Goal: Task Accomplishment & Management: Manage account settings

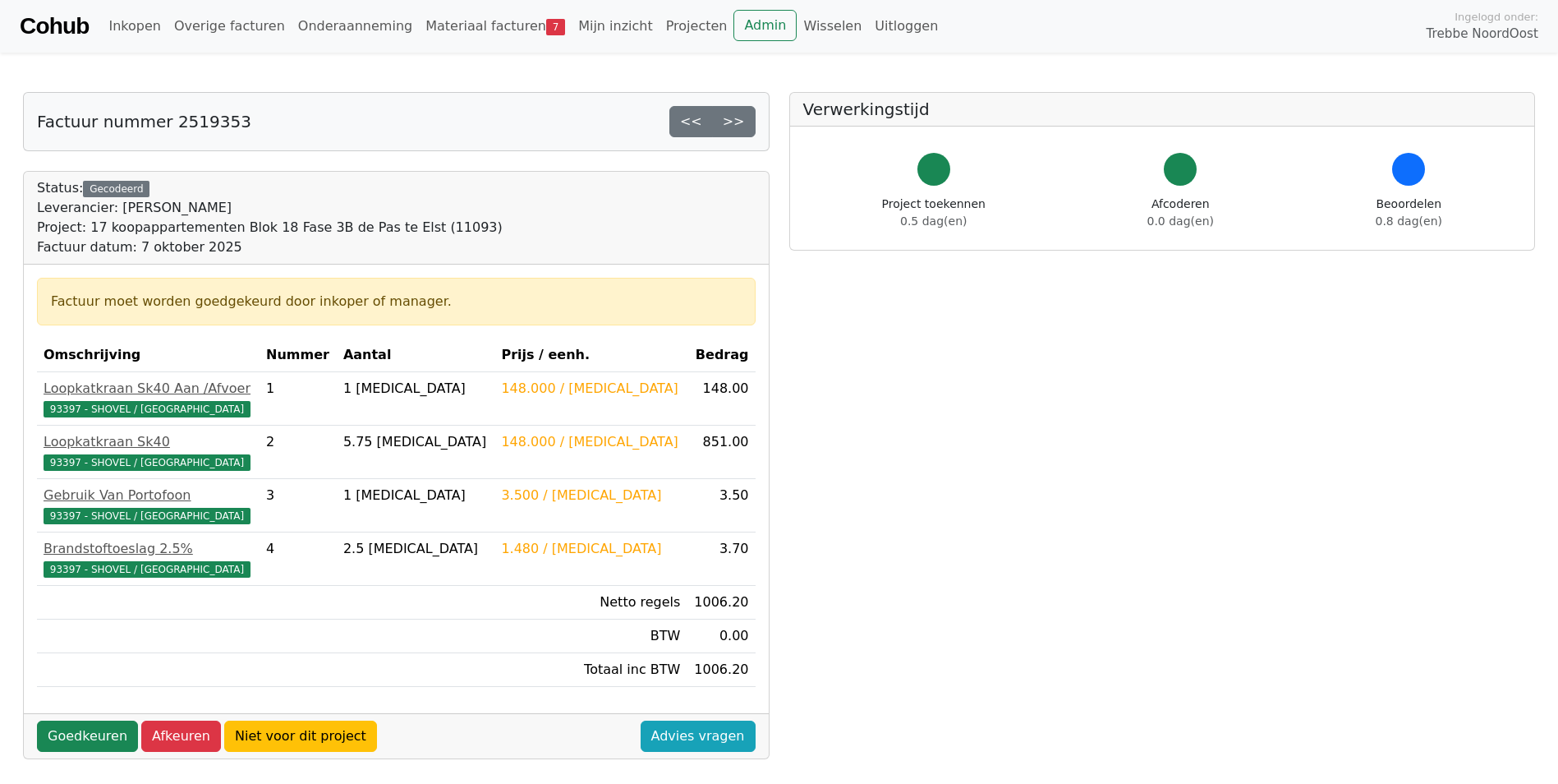
scroll to position [82, 0]
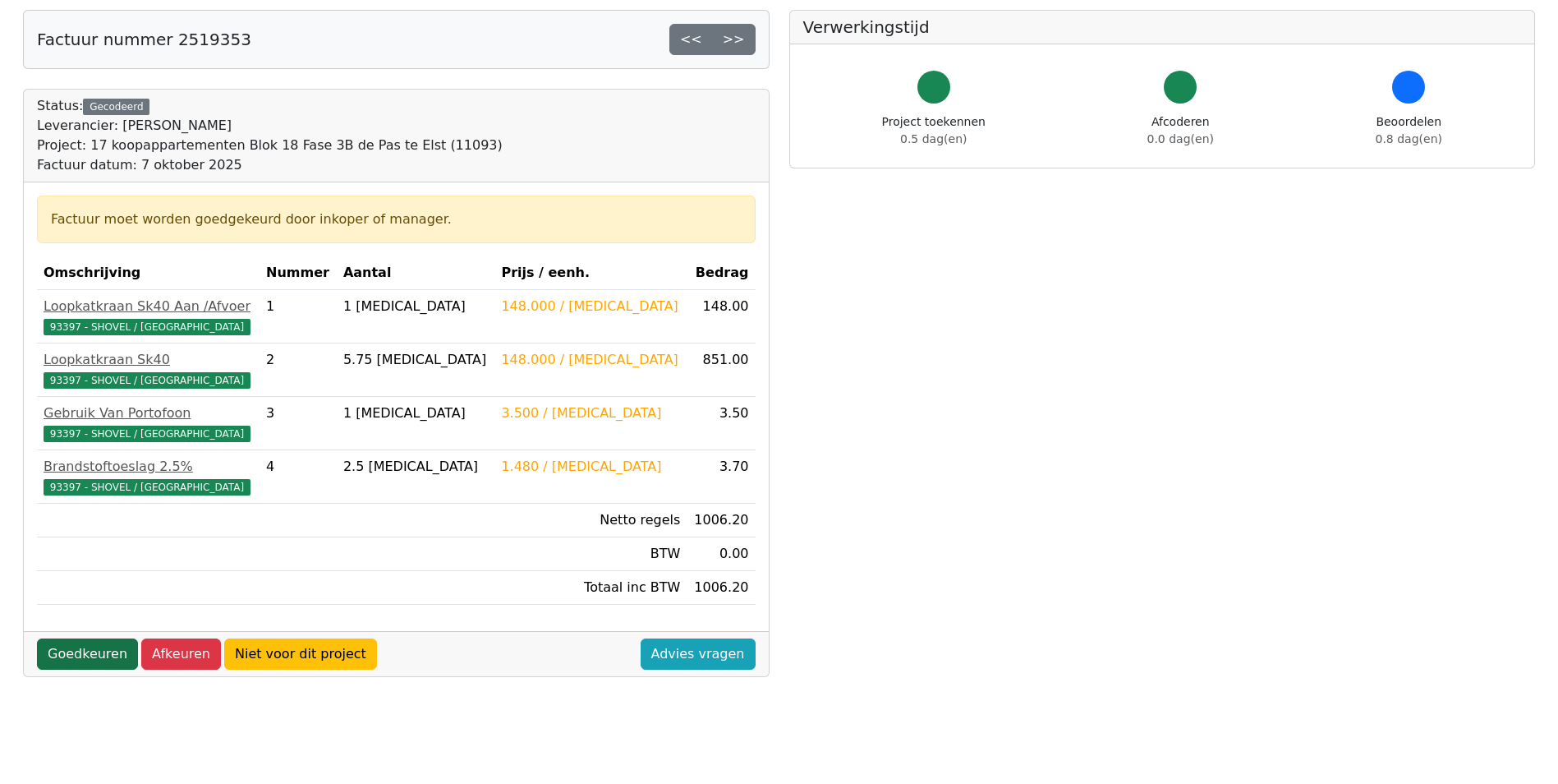
click at [91, 646] on link "Goedkeuren" at bounding box center [87, 653] width 101 height 31
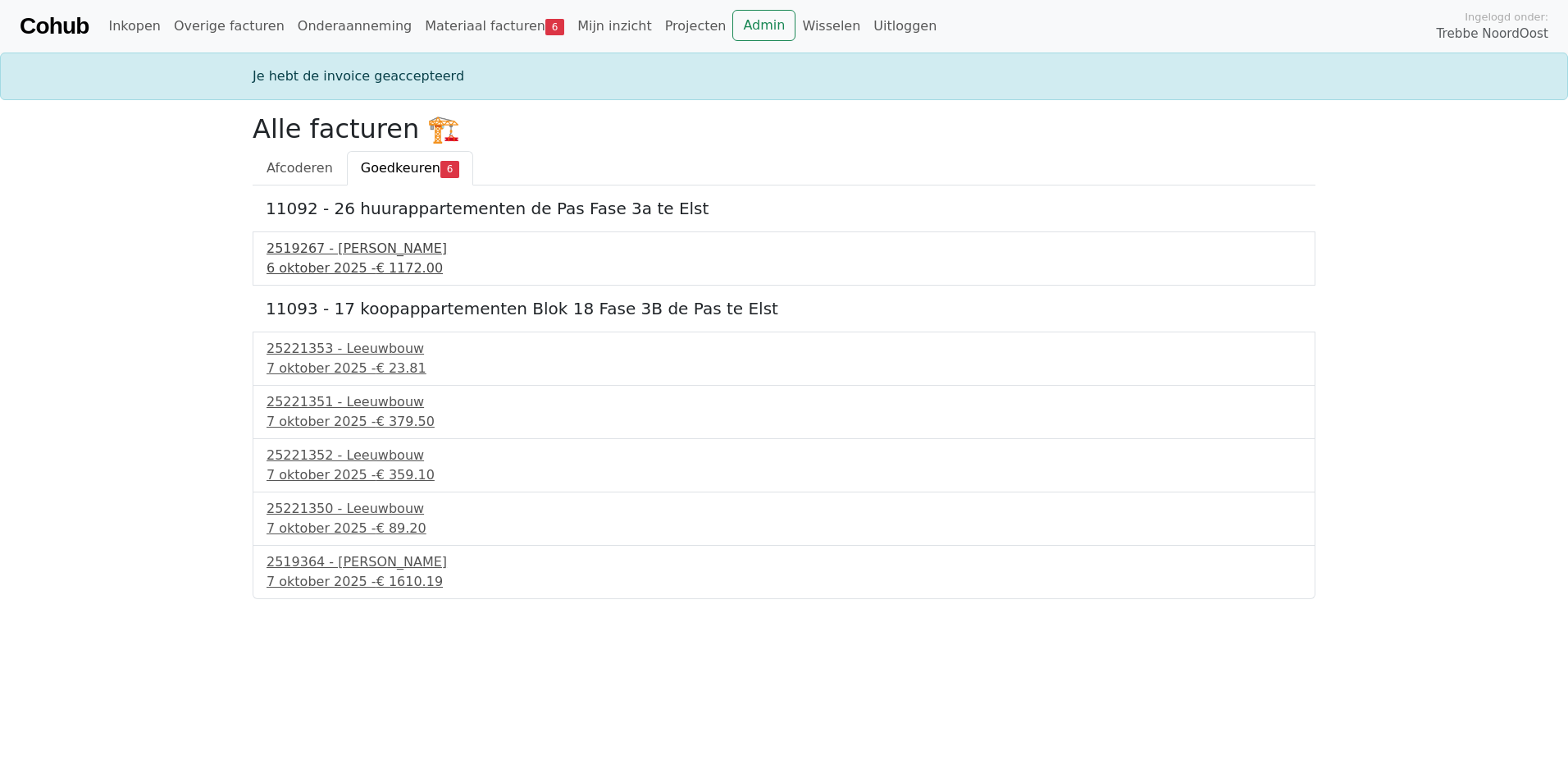
click at [420, 243] on div "2519267 - [PERSON_NAME]" at bounding box center [784, 248] width 1035 height 20
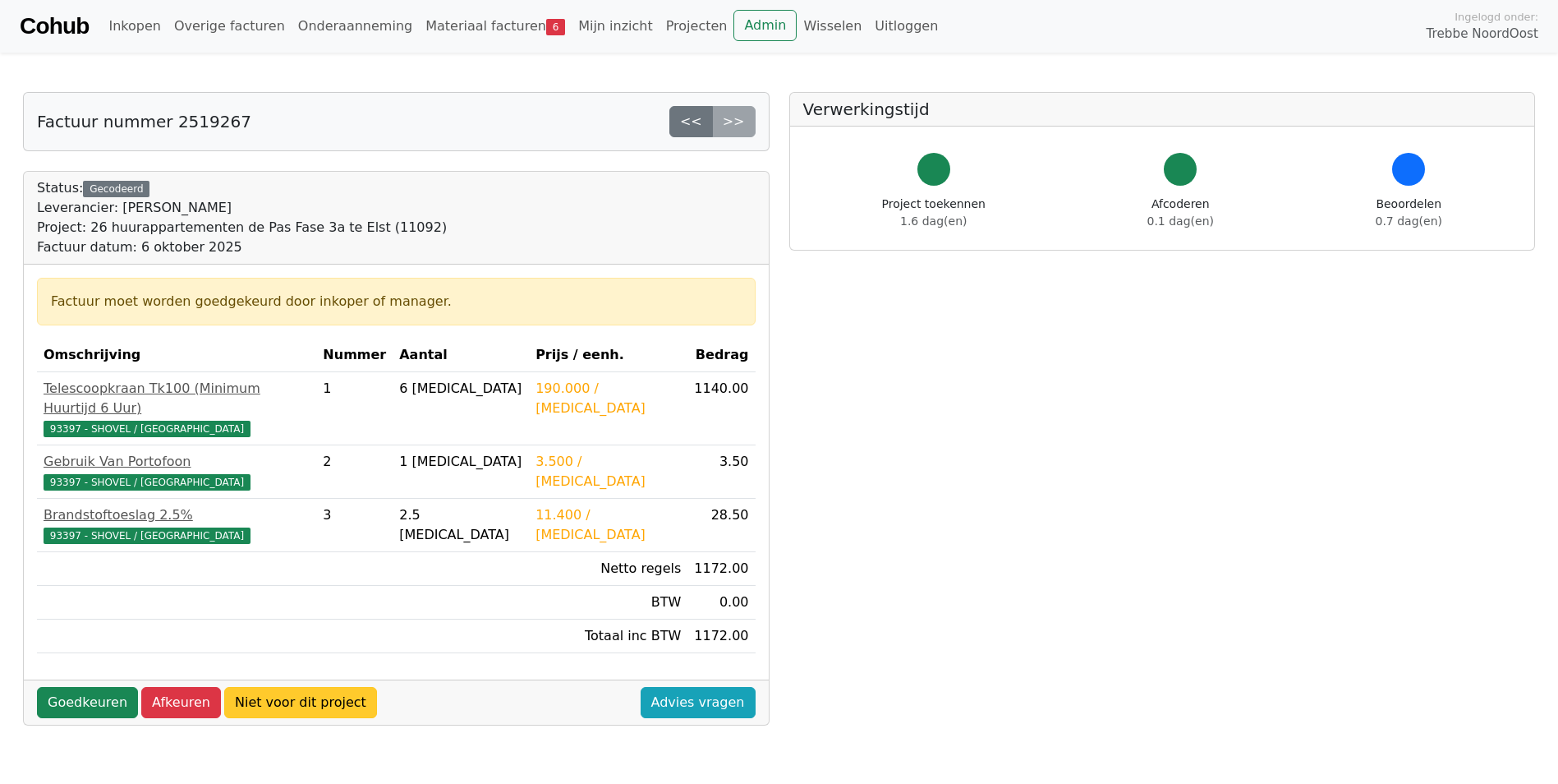
click at [307, 687] on link "Niet voor dit project" at bounding box center [301, 702] width 152 height 31
click at [304, 687] on link "Niet voor dit project" at bounding box center [301, 702] width 152 height 31
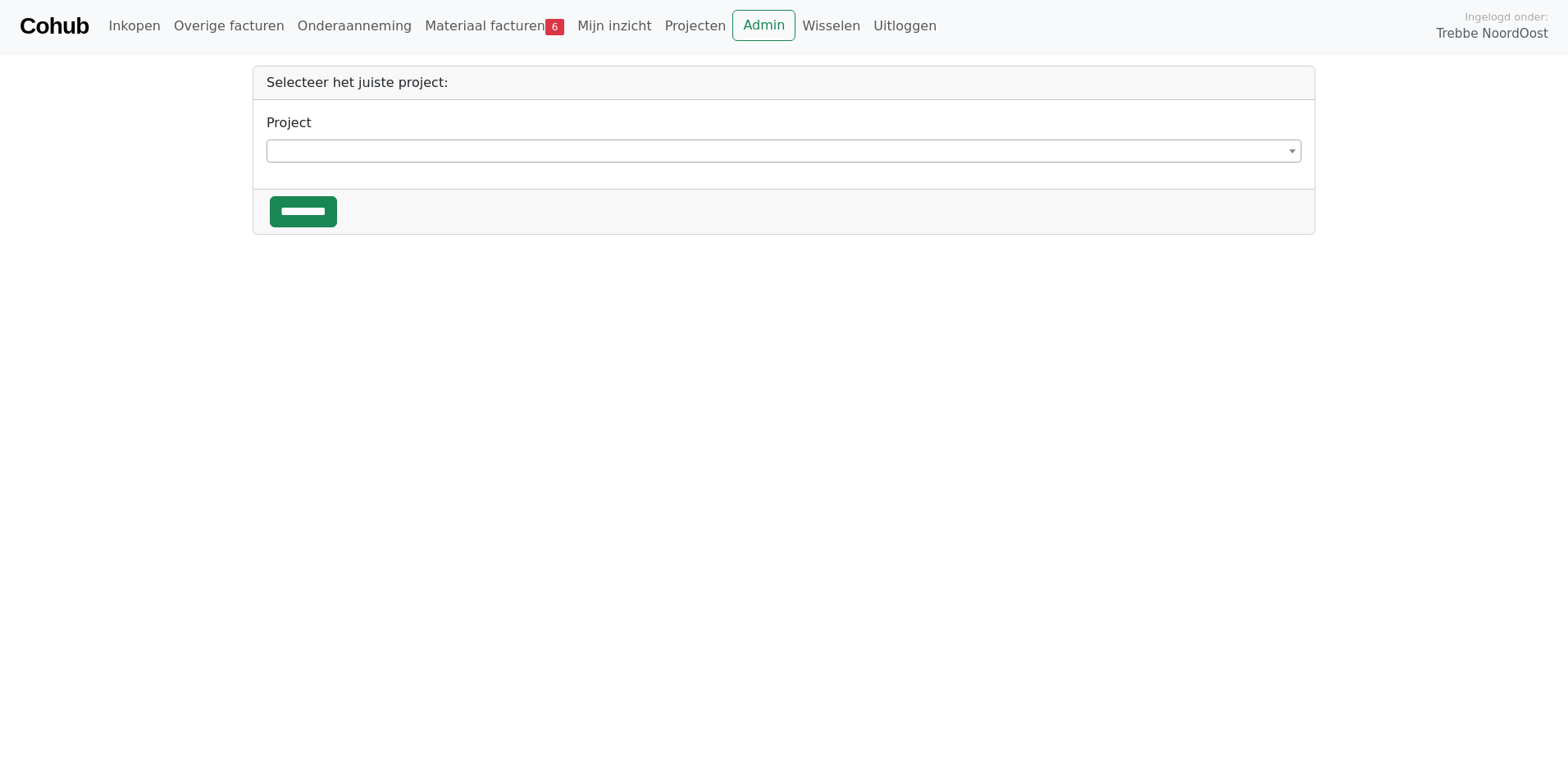
click at [365, 150] on span at bounding box center [784, 151] width 1035 height 23
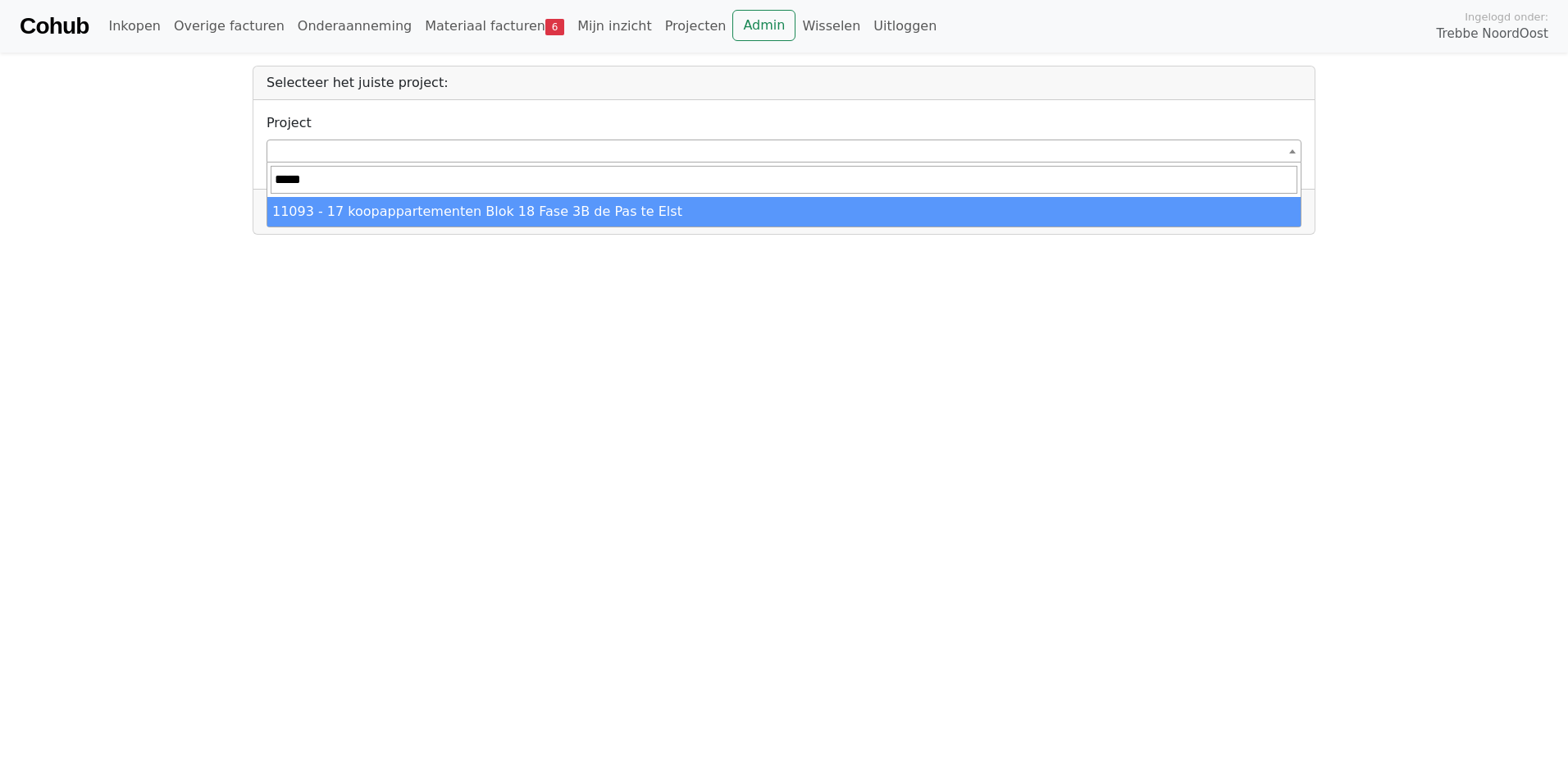
type input "*****"
select select "*****"
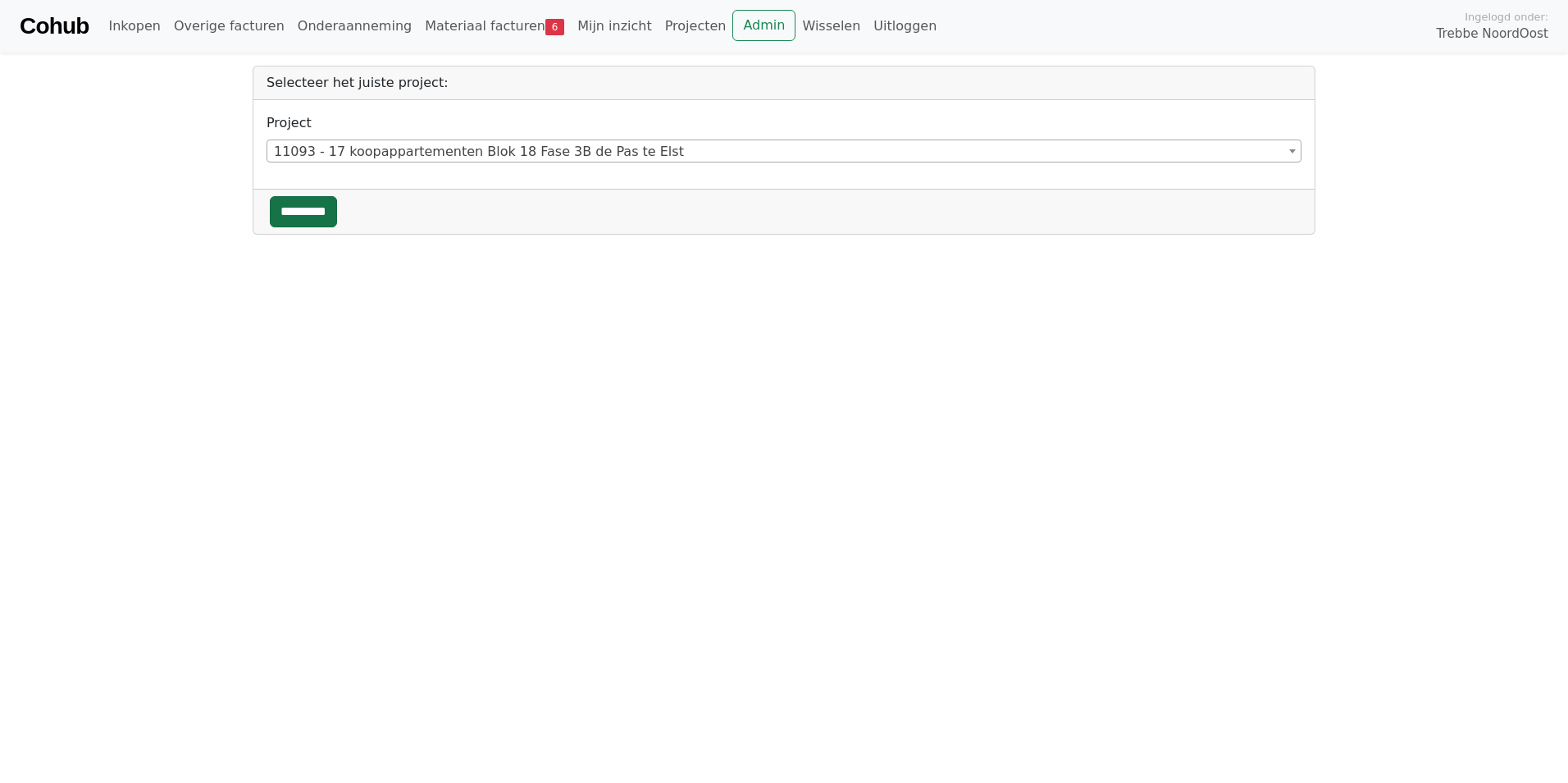
click at [313, 222] on input "*********" at bounding box center [304, 211] width 67 height 31
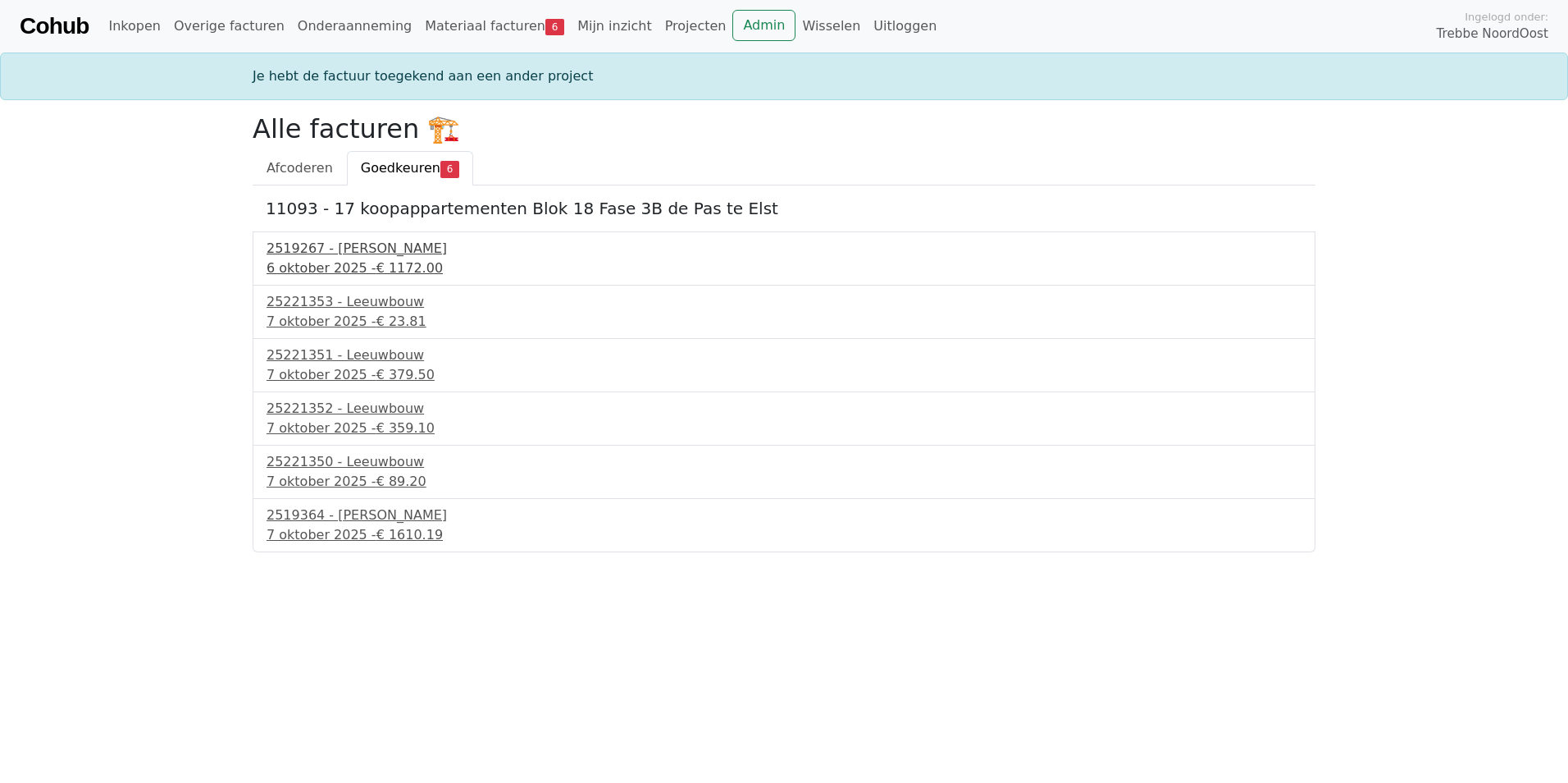
click at [349, 244] on div "2519267 - Kuiphuis Kraanverhuur" at bounding box center [784, 248] width 1035 height 20
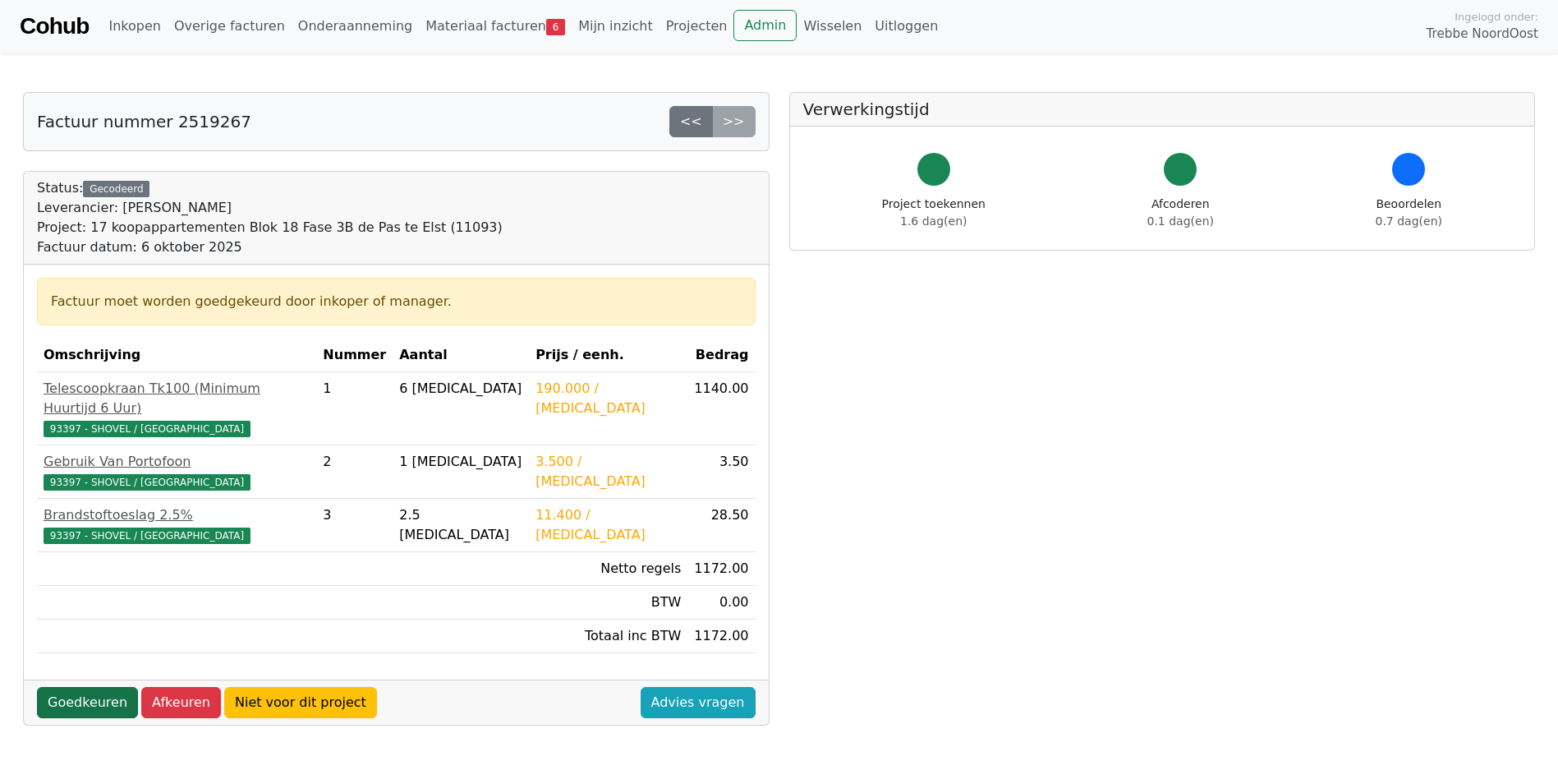
click at [90, 687] on link "Goedkeuren" at bounding box center [87, 702] width 101 height 31
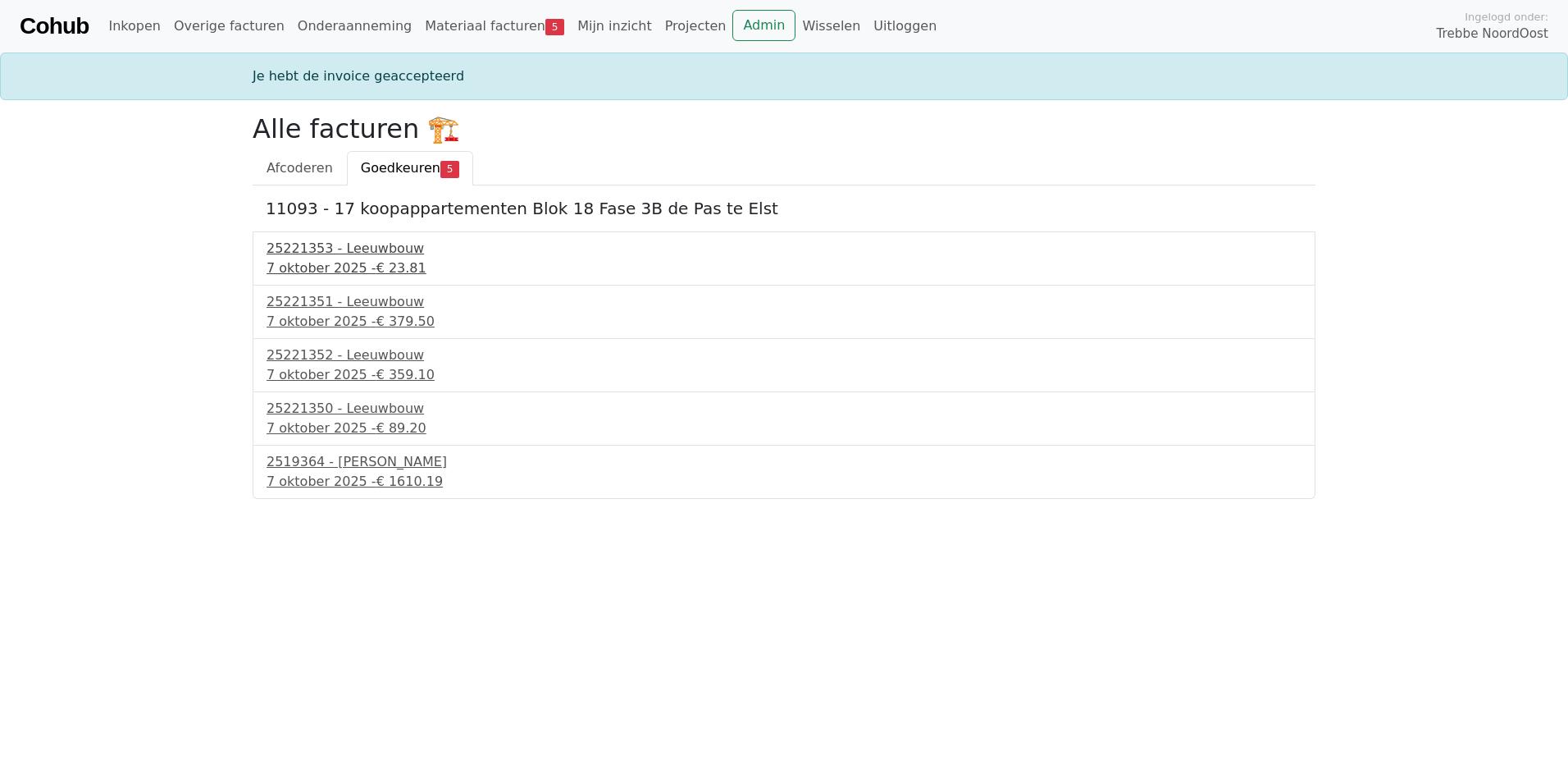
click at [346, 250] on div "25221353 - Leeuwbouw" at bounding box center [784, 248] width 1035 height 20
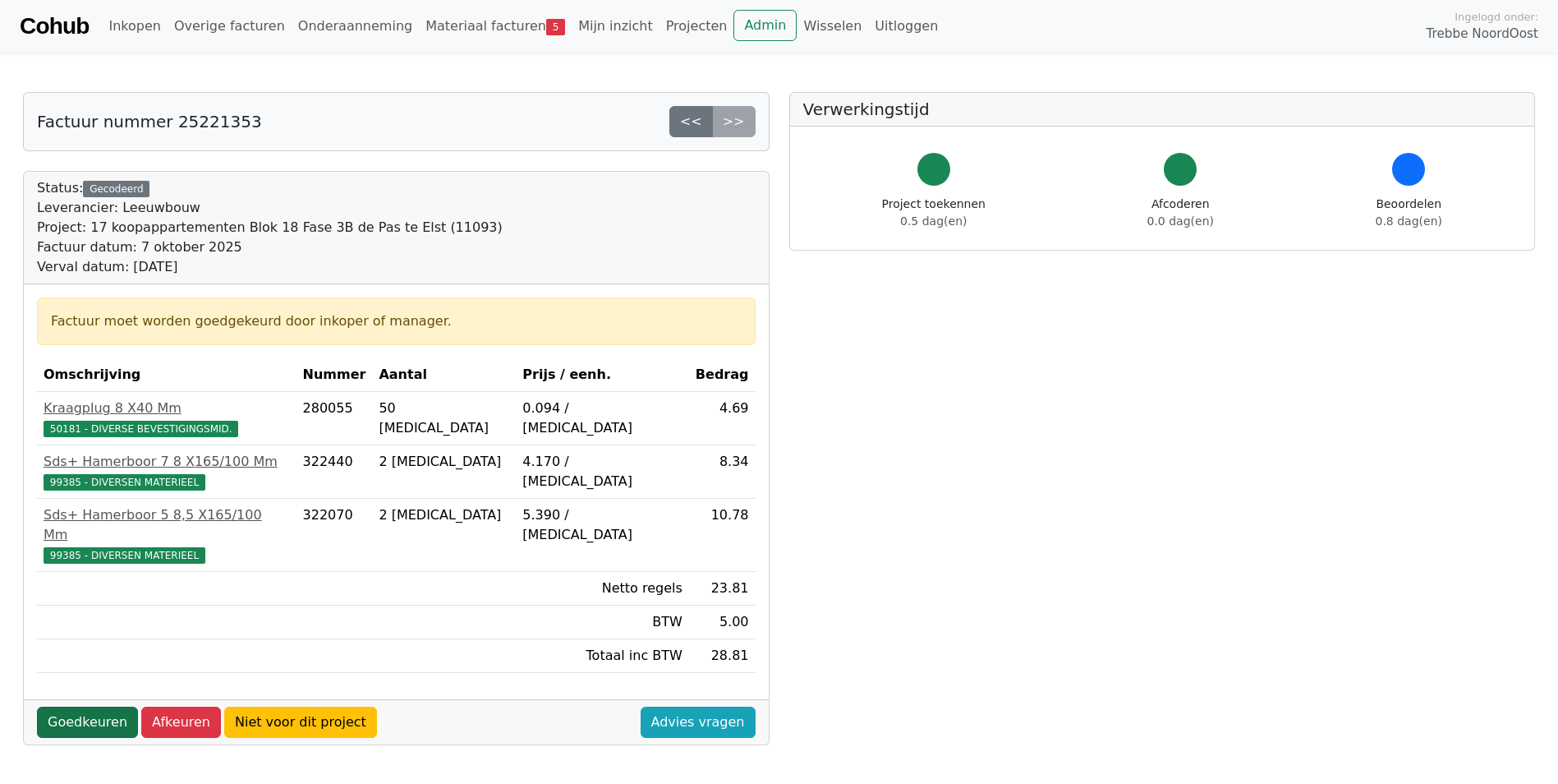
click at [64, 706] on link "Goedkeuren" at bounding box center [87, 721] width 101 height 31
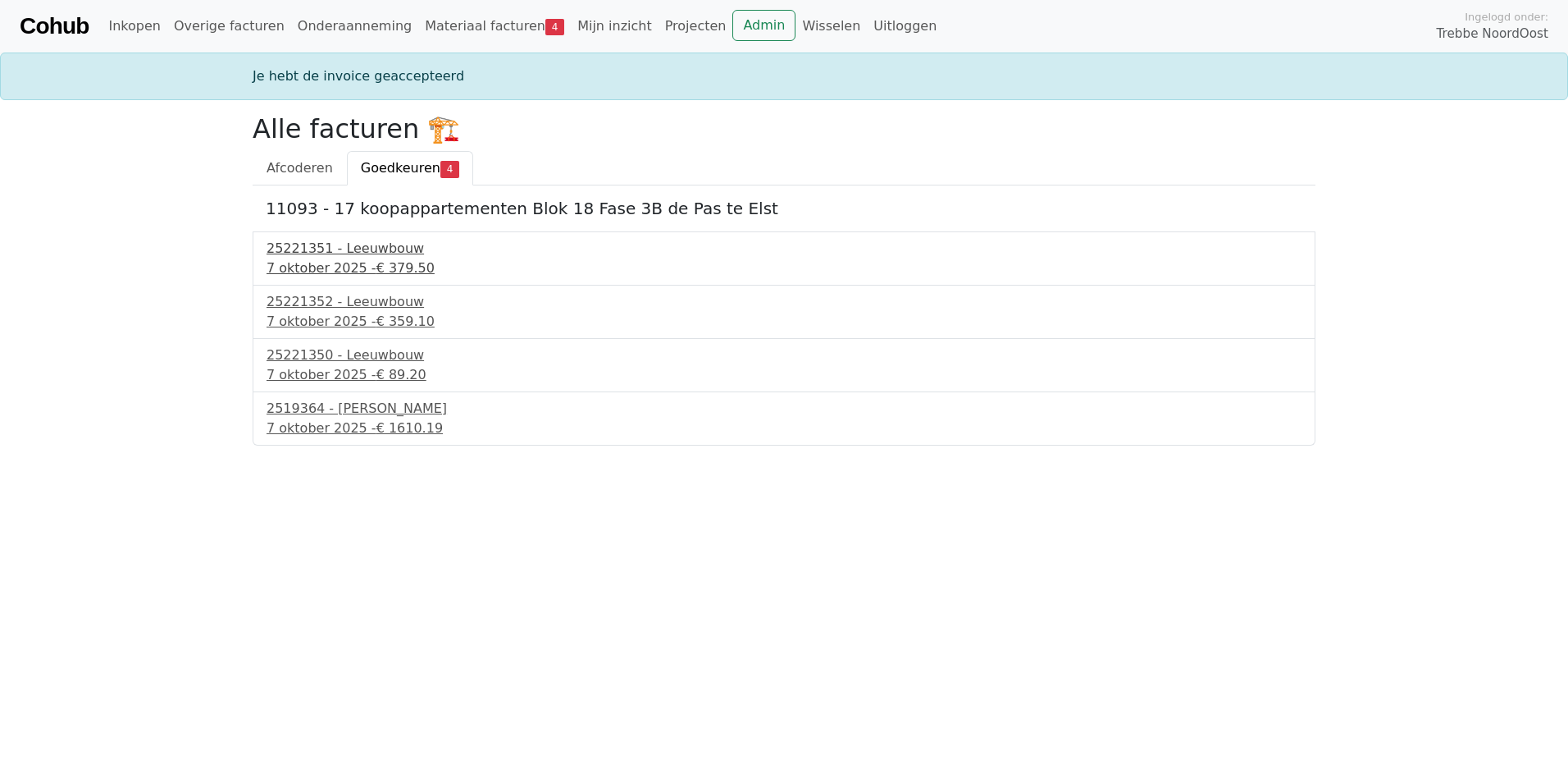
click at [342, 257] on div "25221351 - Leeuwbouw" at bounding box center [784, 248] width 1035 height 20
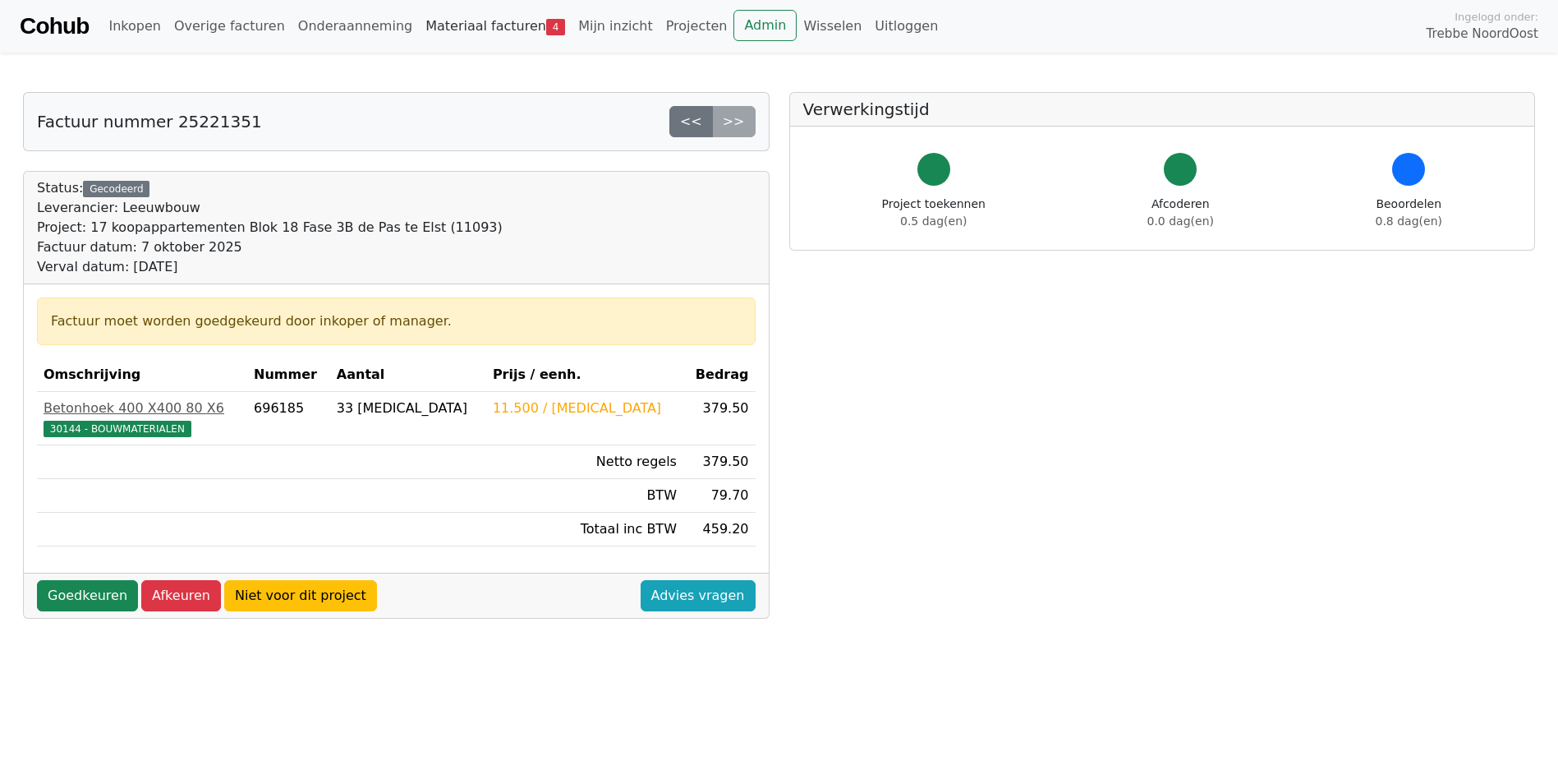
click at [464, 28] on link "Materiaal facturen 4" at bounding box center [495, 26] width 152 height 33
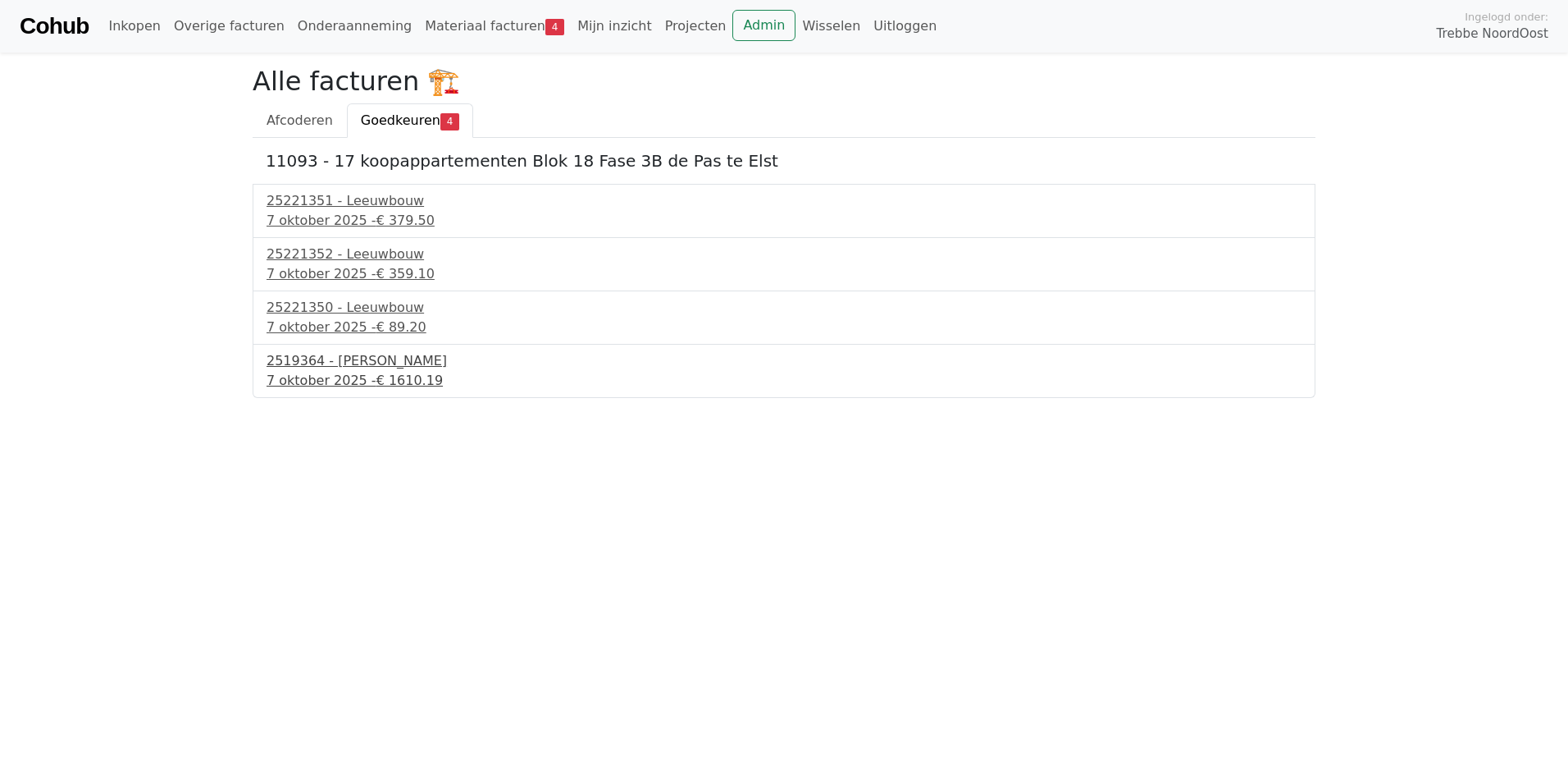
click at [341, 371] on div "7 oktober 2025 - € 1610.19" at bounding box center [784, 381] width 1035 height 20
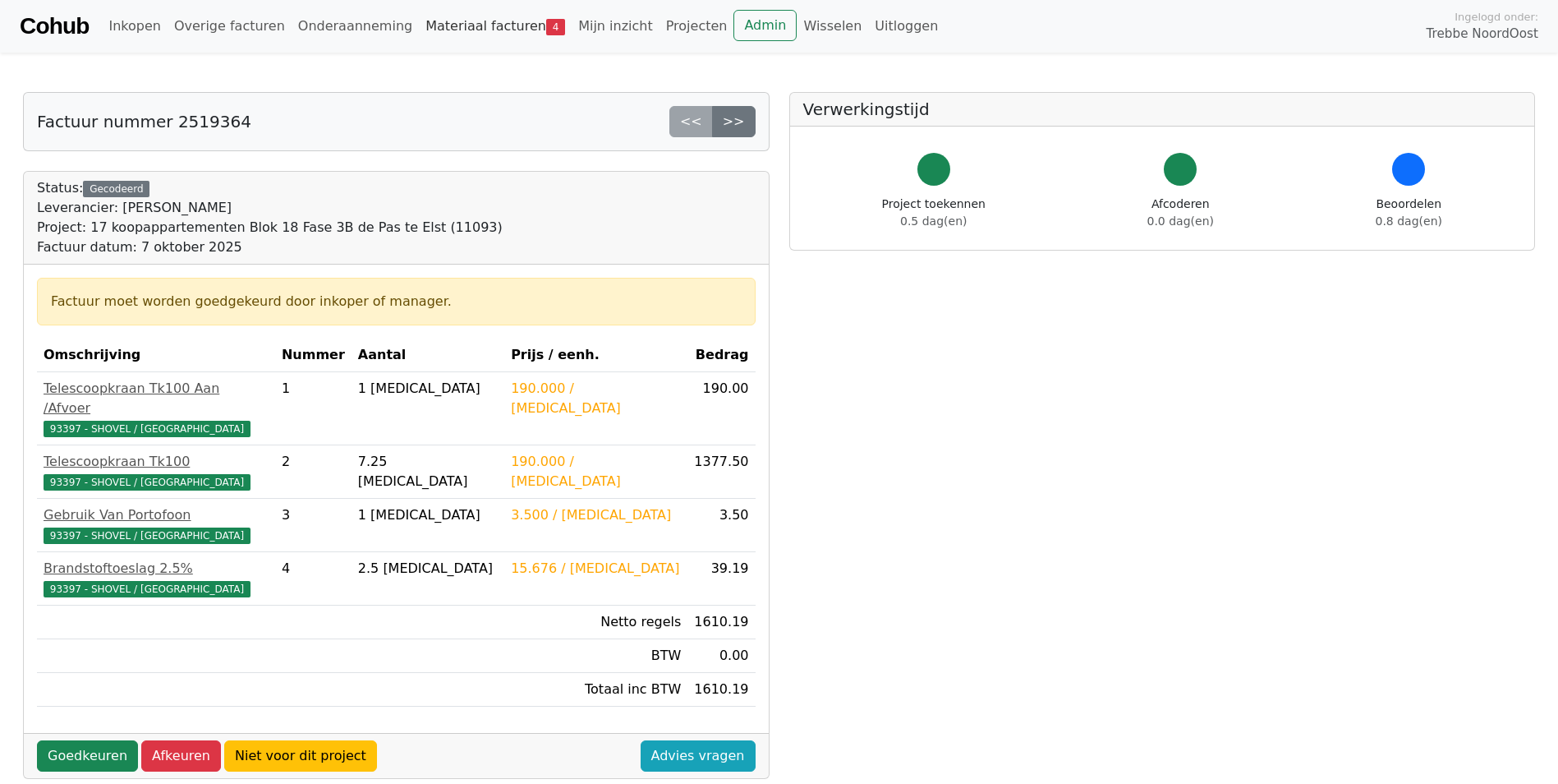
click at [446, 28] on link "Materiaal facturen 4" at bounding box center [495, 26] width 152 height 33
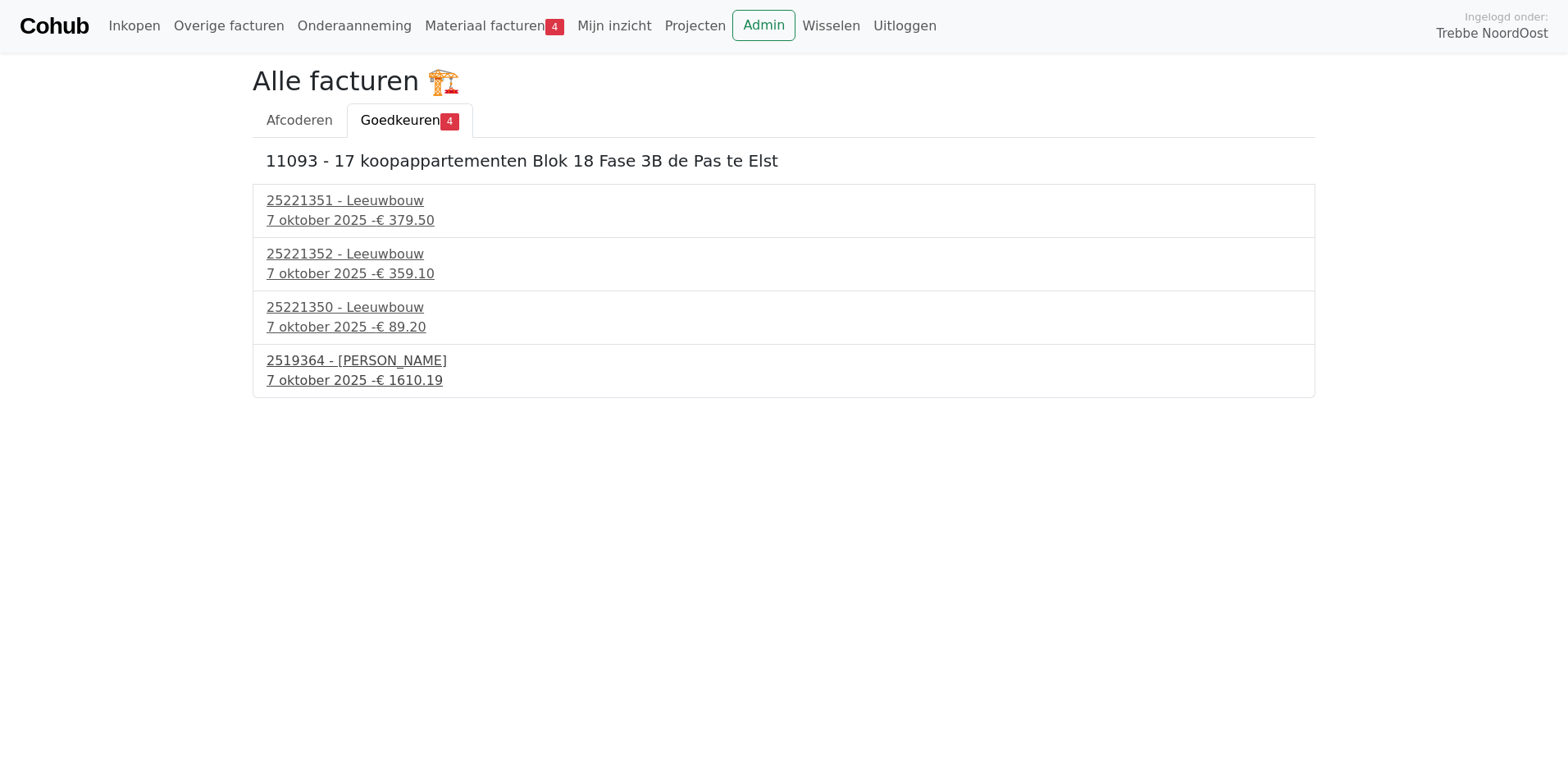
click at [360, 371] on div "7 oktober 2025 - € 1610.19" at bounding box center [784, 381] width 1035 height 20
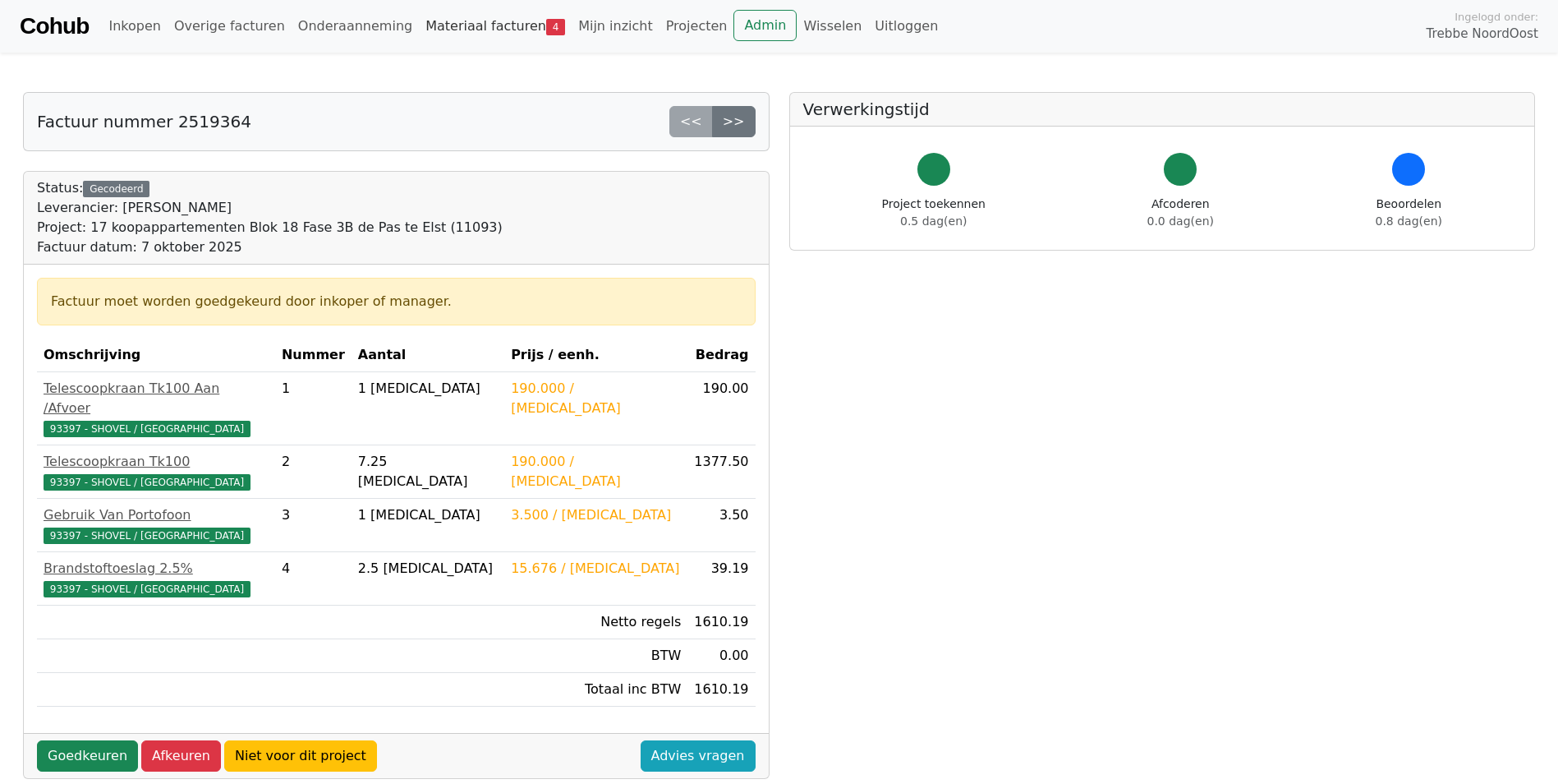
click at [453, 20] on link "Materiaal facturen 4" at bounding box center [495, 26] width 152 height 33
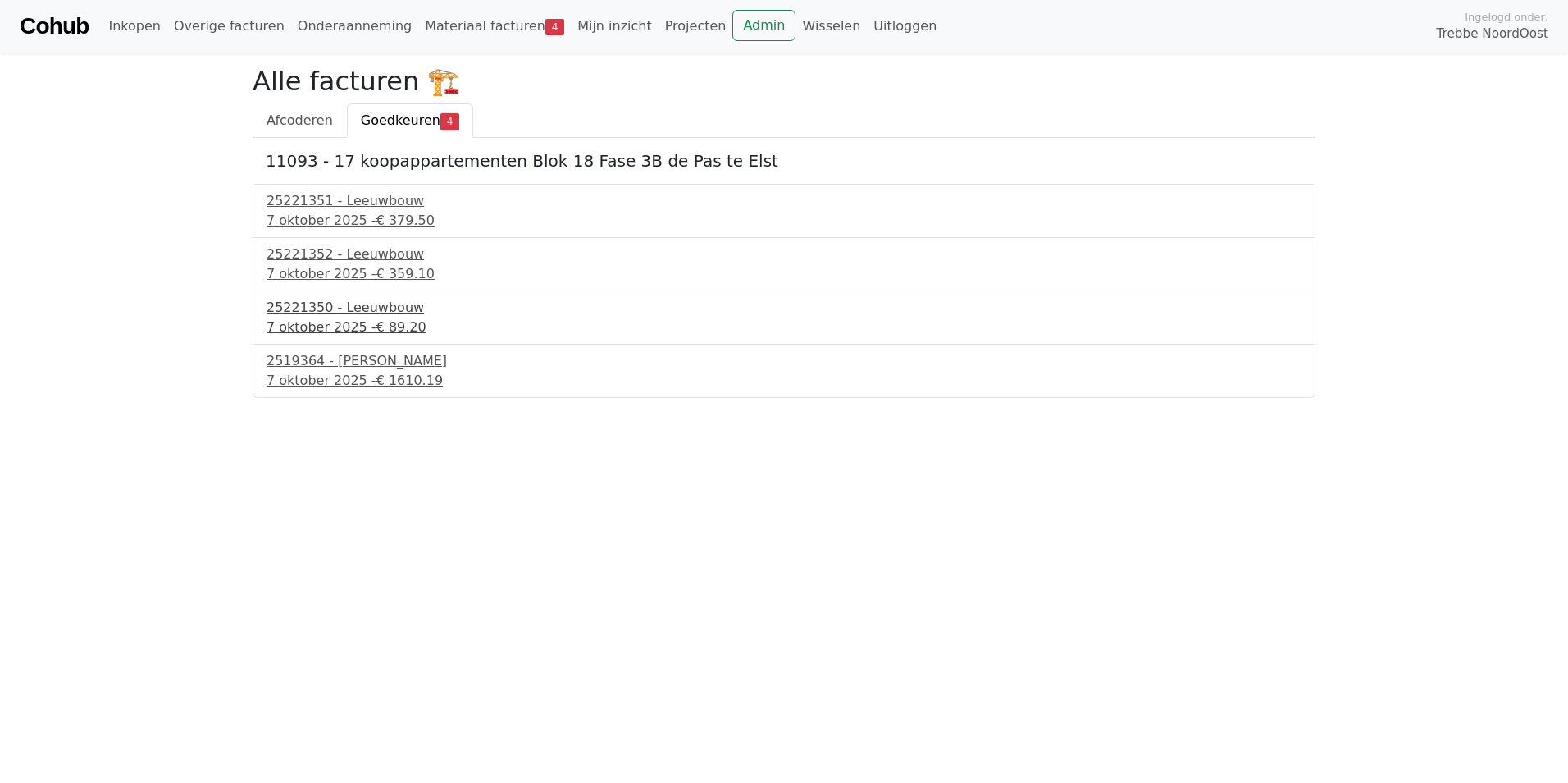
click at [324, 313] on div "25221350 - Leeuwbouw" at bounding box center [784, 308] width 1035 height 20
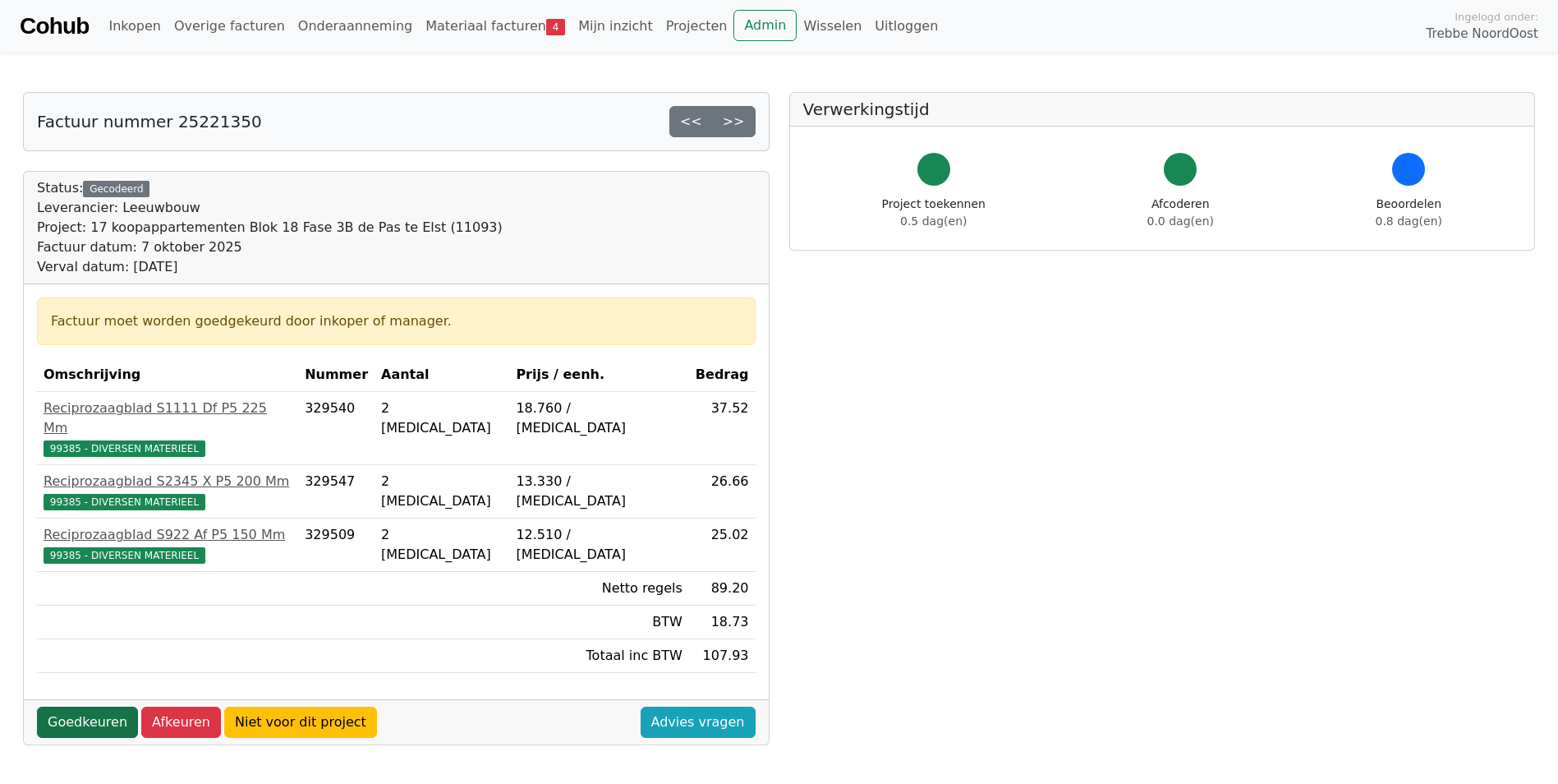
click at [74, 706] on link "Goedkeuren" at bounding box center [87, 721] width 101 height 31
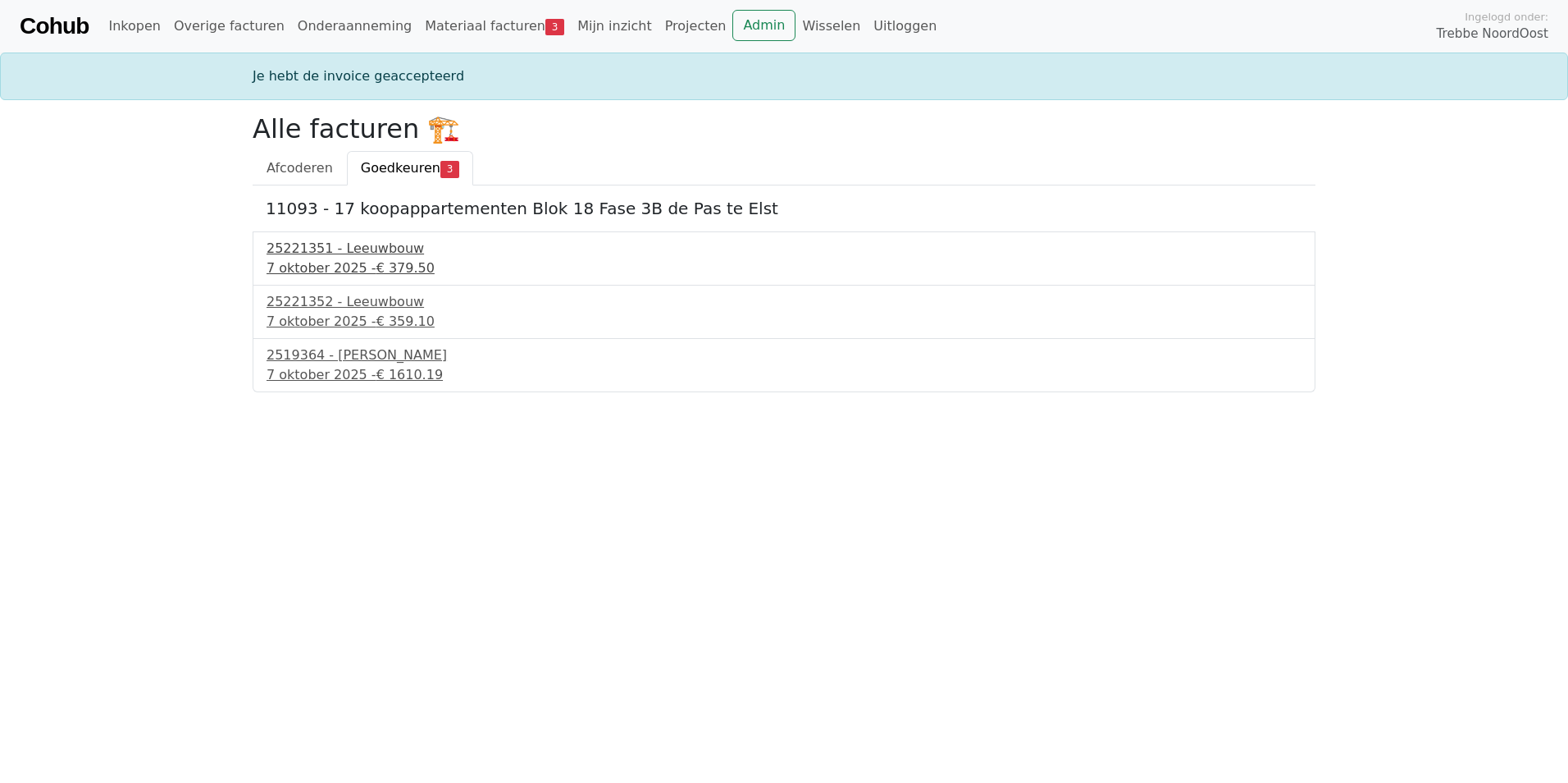
click at [325, 248] on div "25221351 - Leeuwbouw" at bounding box center [784, 248] width 1035 height 20
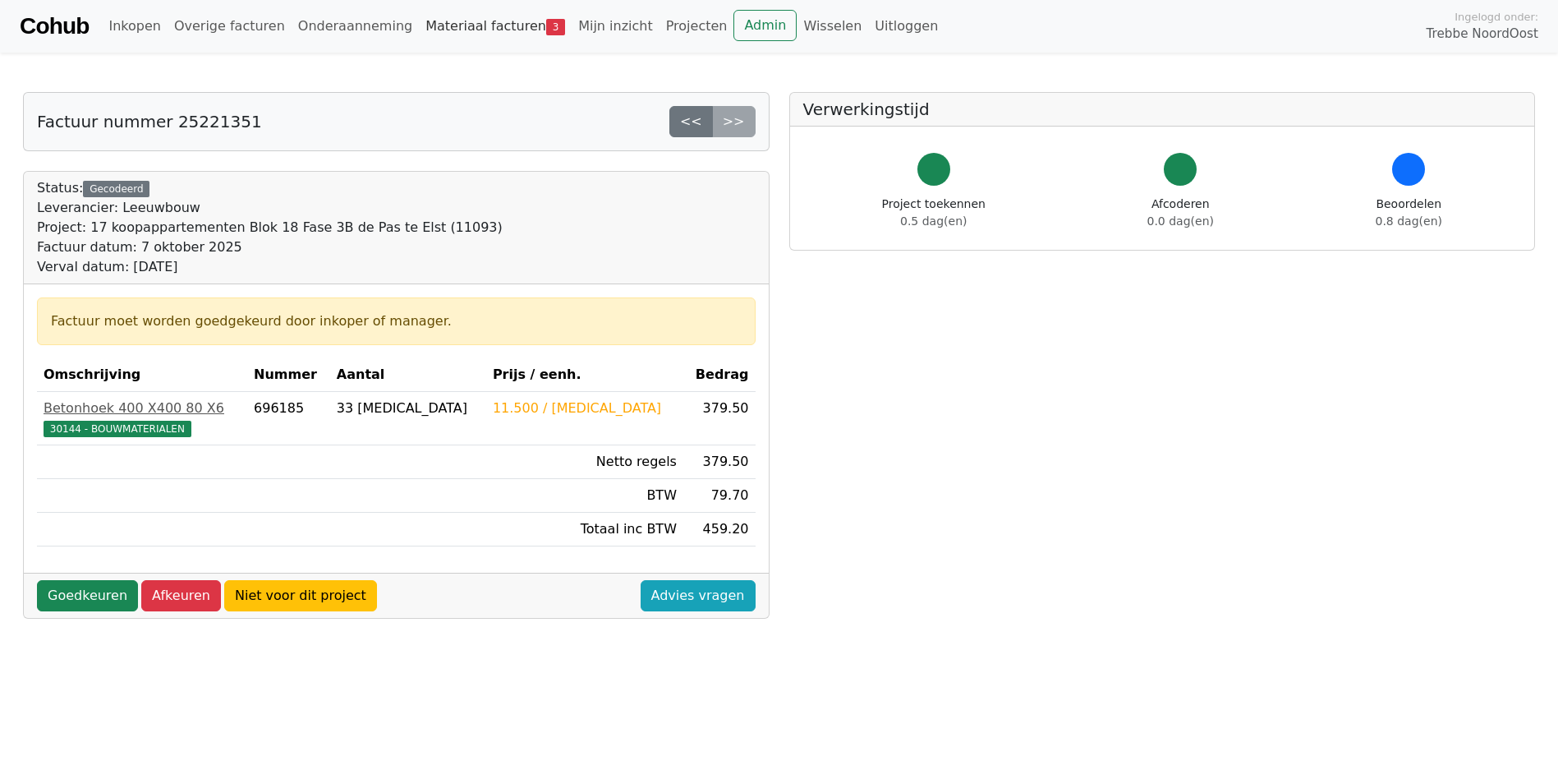
click at [451, 30] on link "Materiaal facturen 3" at bounding box center [495, 26] width 152 height 33
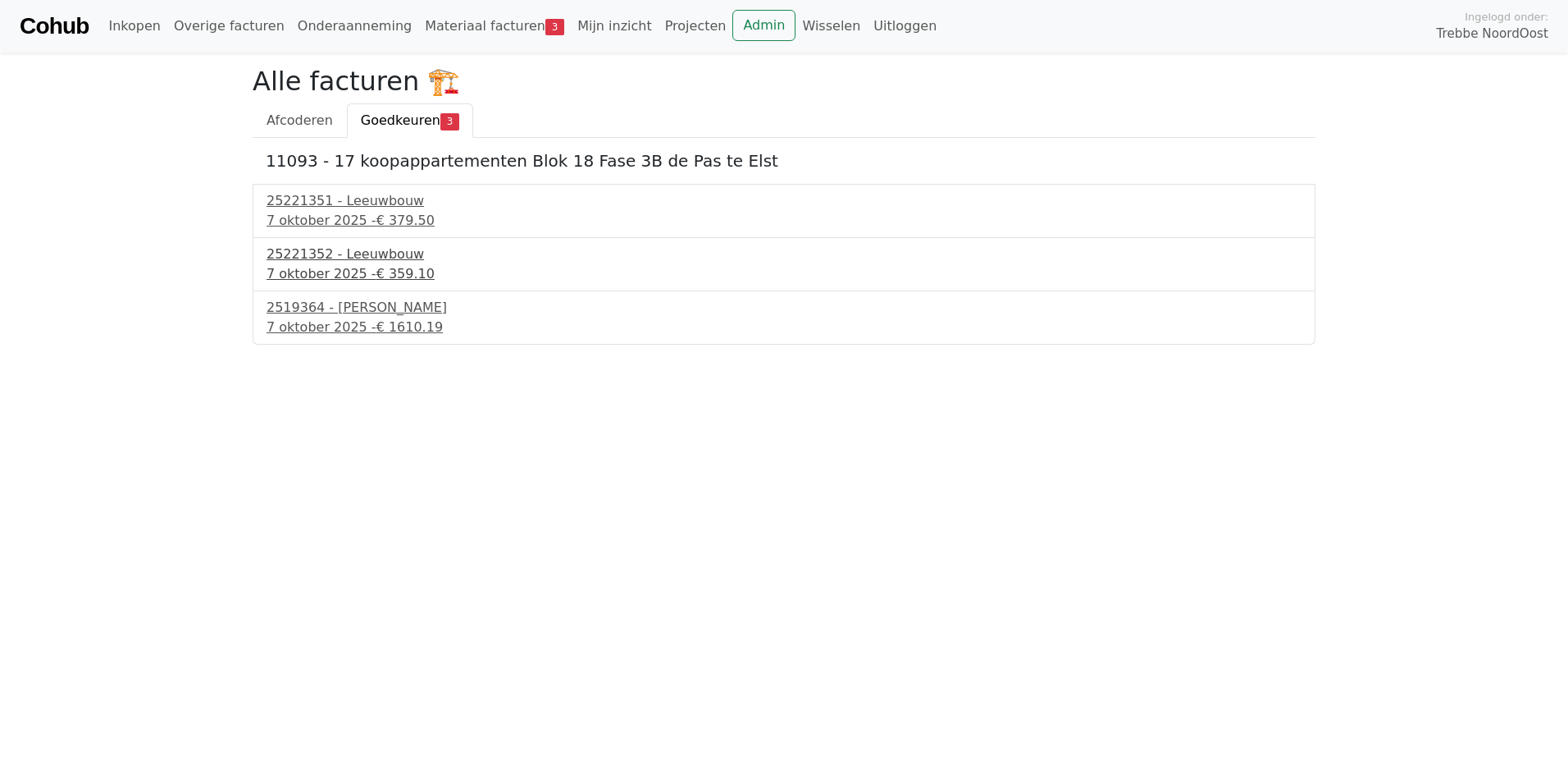
click at [370, 258] on div "25221352 - Leeuwbouw" at bounding box center [784, 254] width 1035 height 20
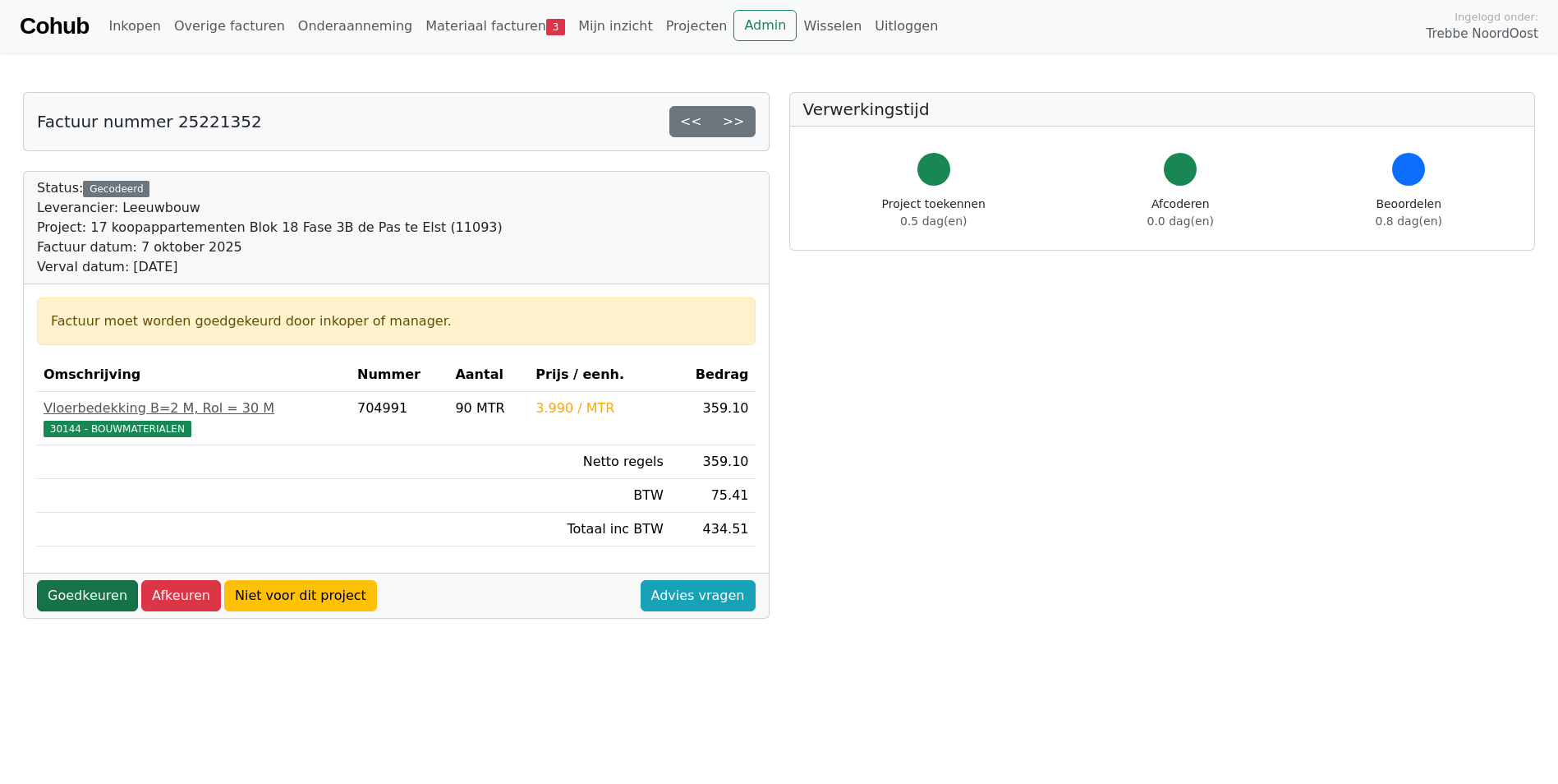
click at [106, 593] on link "Goedkeuren" at bounding box center [87, 595] width 101 height 31
